Goal: Transaction & Acquisition: Purchase product/service

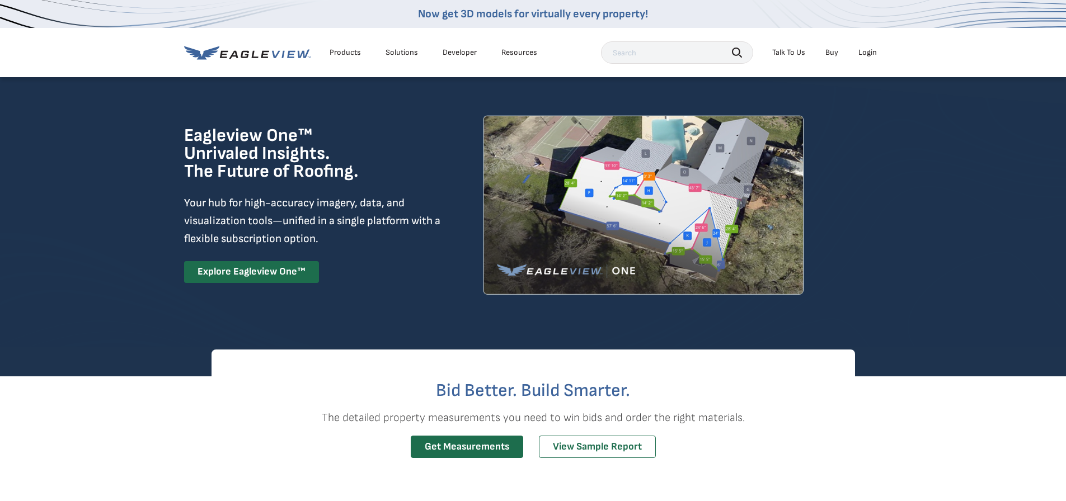
click at [871, 49] on div "Login" at bounding box center [867, 53] width 18 height 10
click at [866, 55] on div "Login" at bounding box center [867, 53] width 18 height 10
click at [865, 59] on li "Login" at bounding box center [868, 52] width 30 height 17
click at [866, 50] on div "Login" at bounding box center [867, 53] width 18 height 10
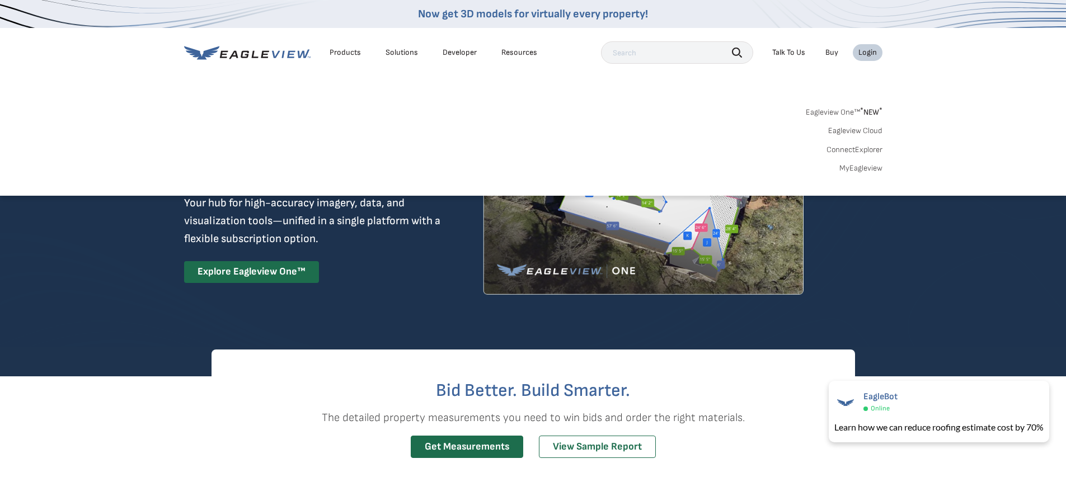
click at [853, 171] on link "MyEagleview" at bounding box center [860, 168] width 43 height 10
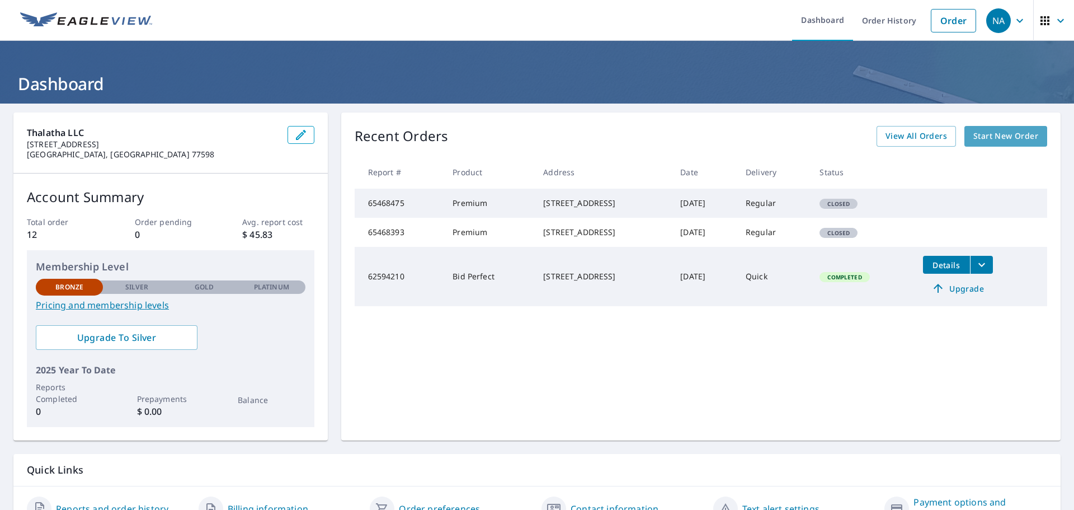
click at [1010, 140] on span "Start New Order" at bounding box center [1006, 136] width 65 height 14
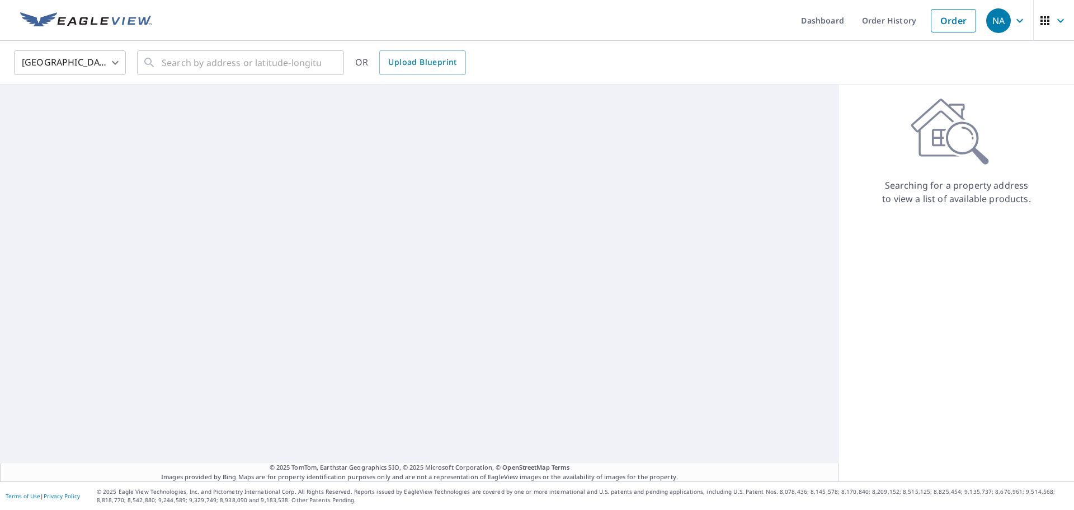
click at [160, 48] on div "United States US ​ ​ OR Upload Blueprint" at bounding box center [537, 63] width 1074 height 44
click at [165, 63] on input "text" at bounding box center [241, 62] width 159 height 31
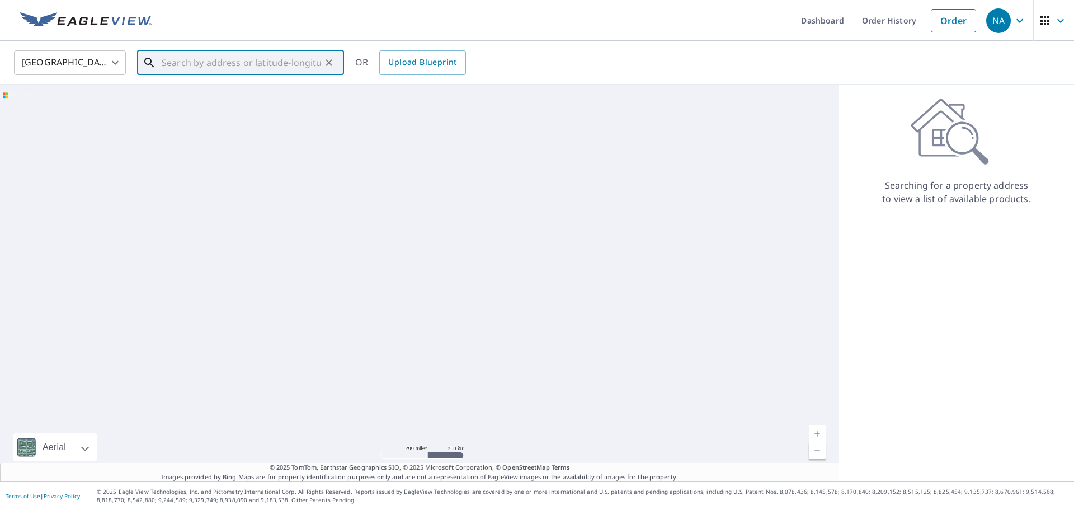
paste input "2605 Sarasota Drive, Friendswood, TX 77546"
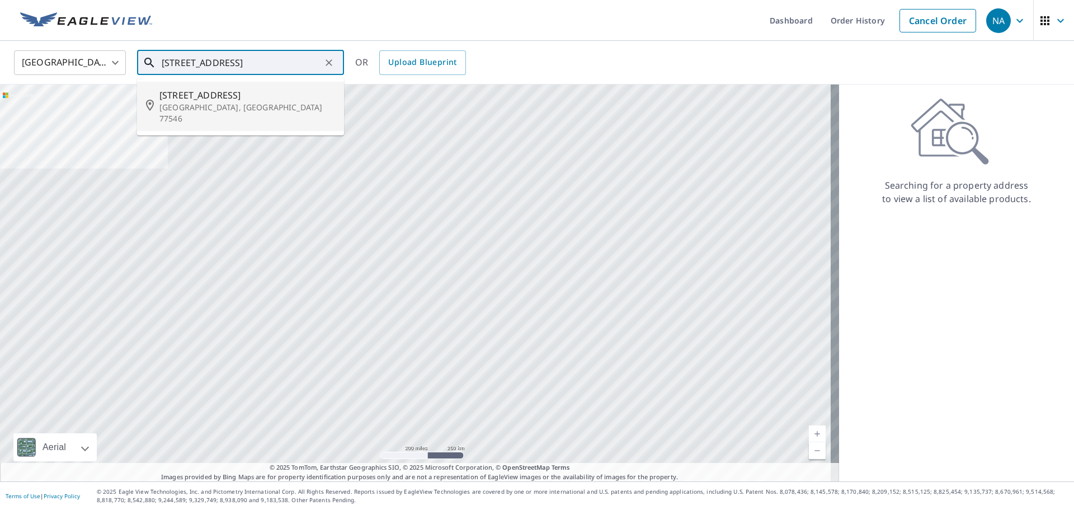
click at [237, 96] on span "2605 Sarasota Dr" at bounding box center [247, 94] width 176 height 13
type input "2605 Sarasota Dr Friendswood, TX 77546"
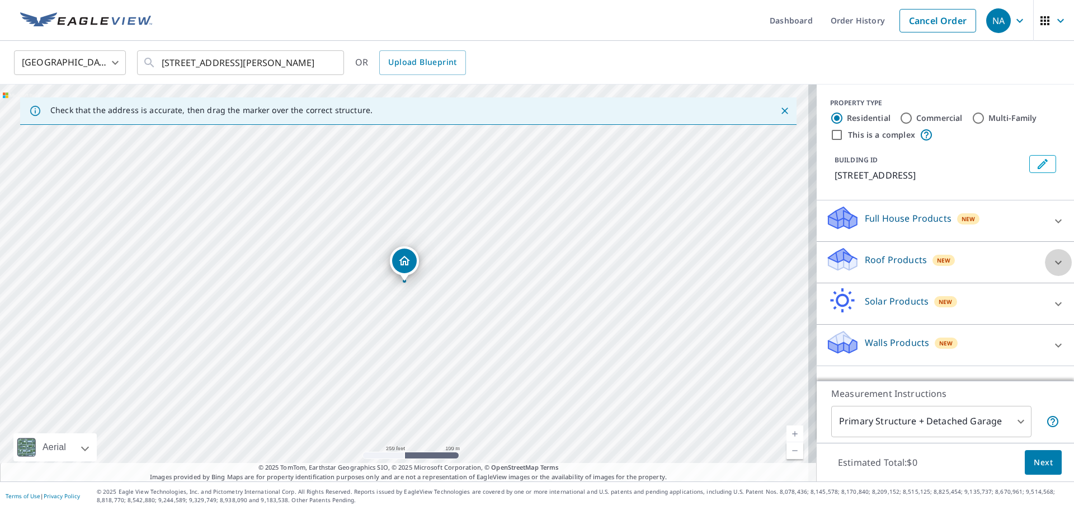
click at [1056, 262] on icon at bounding box center [1058, 262] width 13 height 13
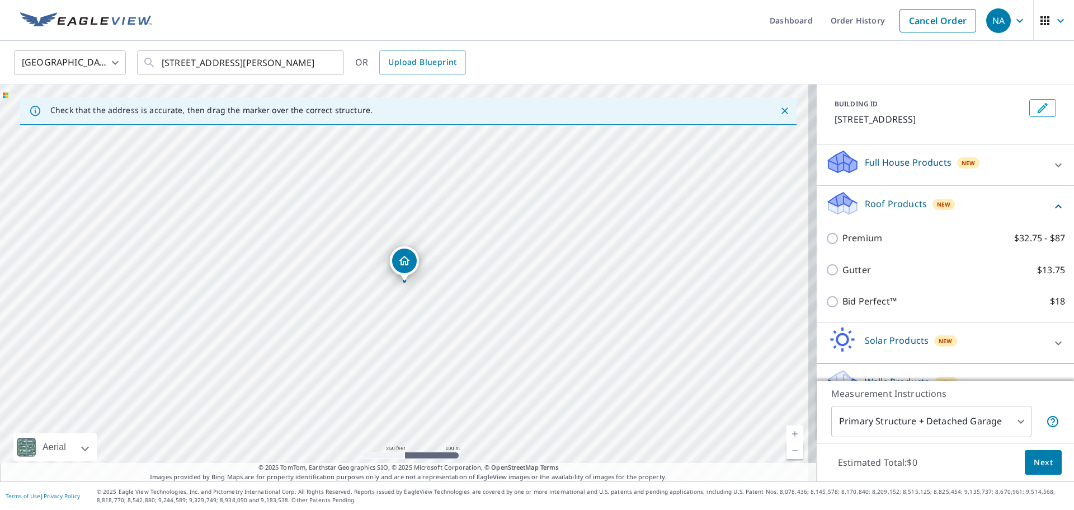
scroll to position [81, 0]
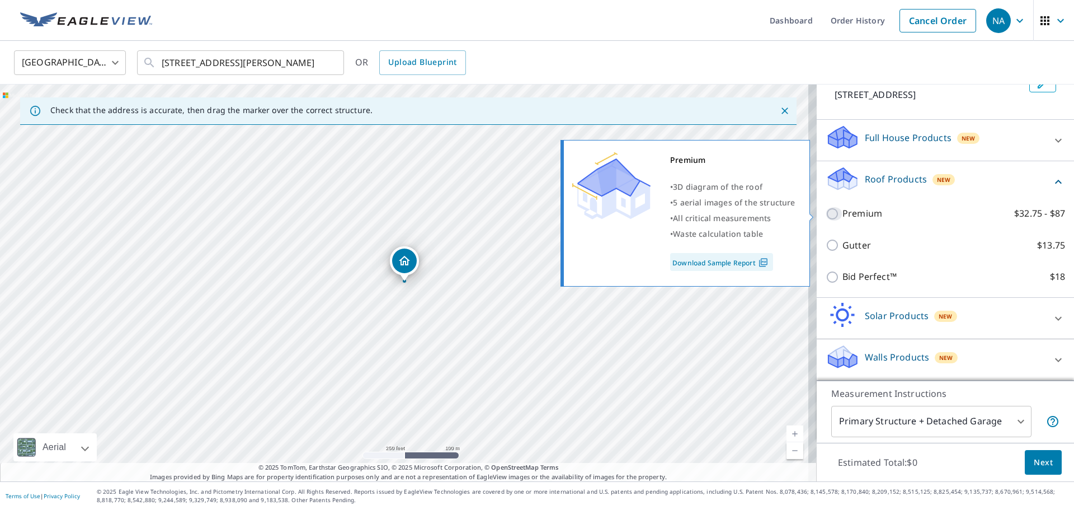
click at [826, 214] on input "Premium $32.75 - $87" at bounding box center [834, 213] width 17 height 13
checkbox input "true"
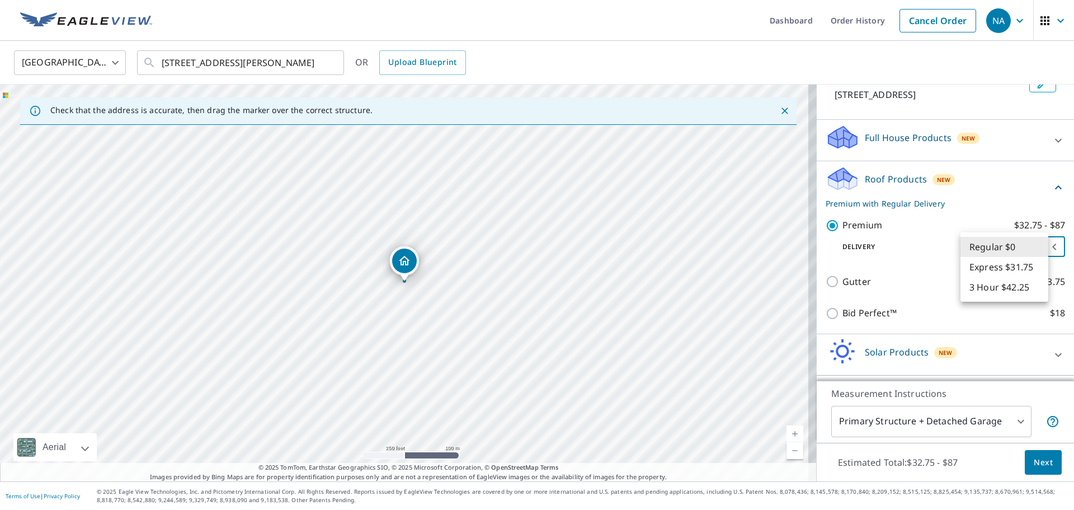
click at [1037, 250] on body "NA NA Dashboard Order History Cancel Order NA United States US ​ 2605 Sarasota …" at bounding box center [537, 255] width 1074 height 510
click at [1037, 250] on li "Regular $0" at bounding box center [1005, 247] width 88 height 20
click at [1036, 468] on span "Next" at bounding box center [1043, 463] width 19 height 14
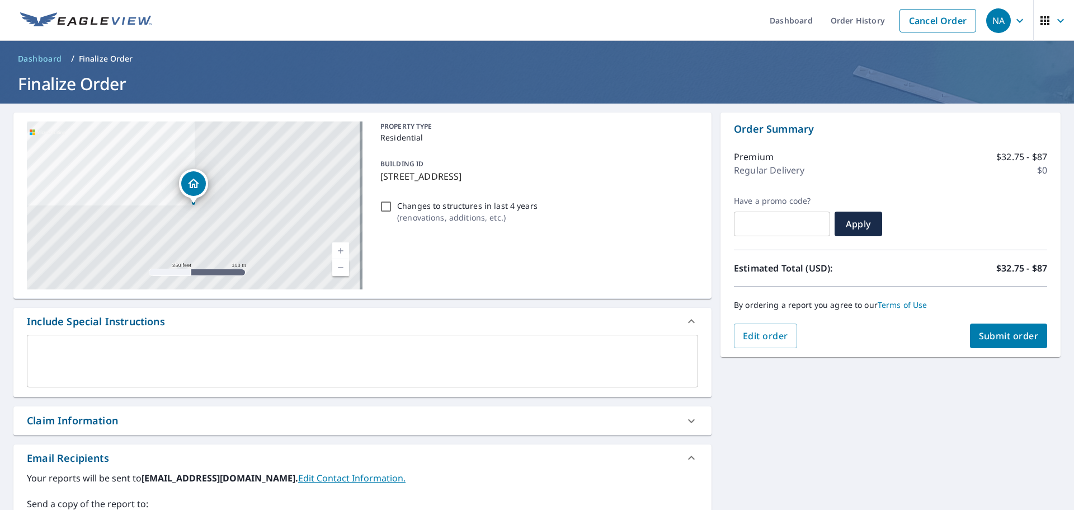
click at [1003, 336] on span "Submit order" at bounding box center [1009, 336] width 60 height 12
